Goal: Task Accomplishment & Management: Complete application form

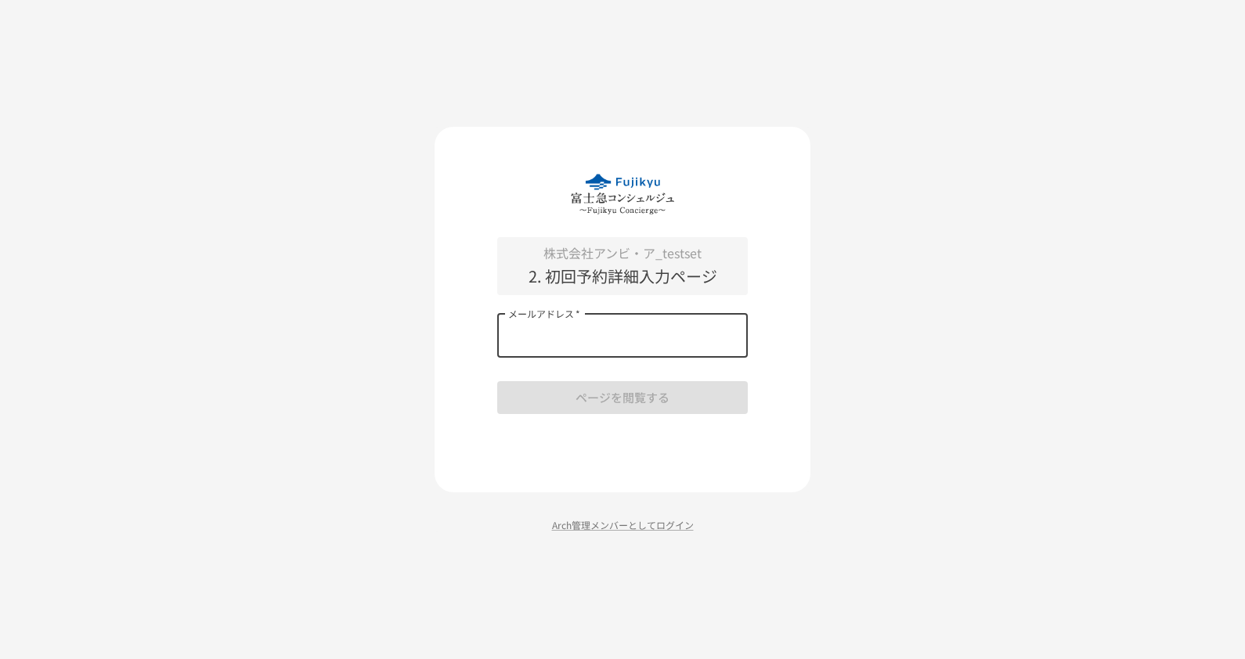
click at [582, 337] on input "メールアドレス   *" at bounding box center [622, 336] width 251 height 44
drag, startPoint x: 616, startPoint y: 338, endPoint x: 622, endPoint y: 350, distance: 13.7
click at [619, 337] on input "メールアドレス   *" at bounding box center [622, 336] width 251 height 44
type input "*"
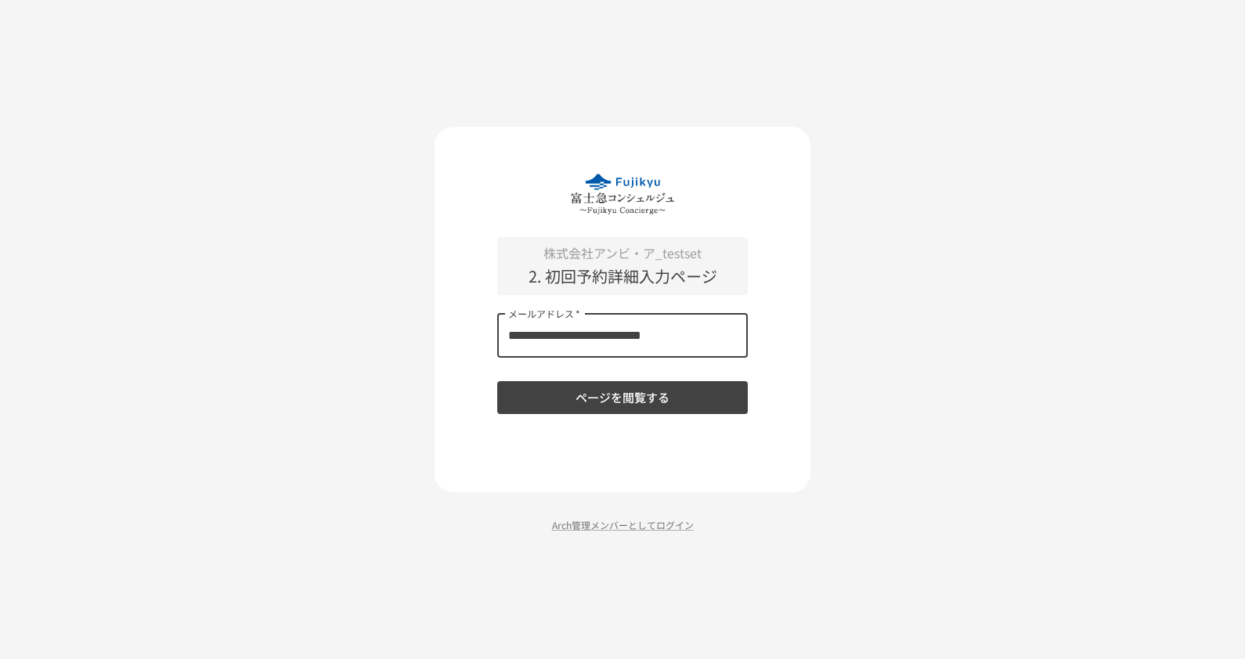
type input "**********"
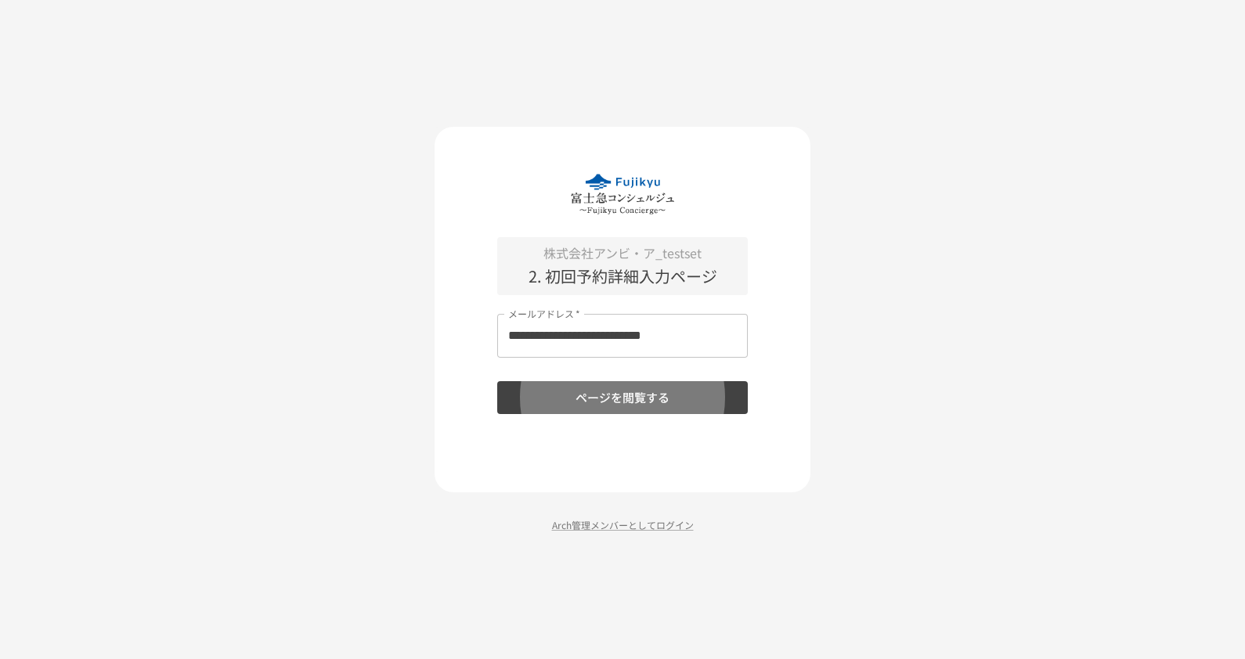
click at [497, 381] on button "ページを閲覧する" at bounding box center [622, 397] width 251 height 33
